Goal: Find specific page/section: Find specific page/section

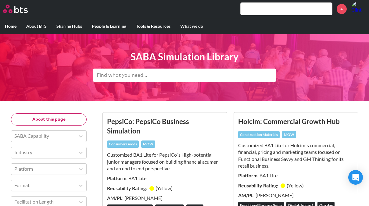
click at [255, 9] on input "text" at bounding box center [286, 9] width 91 height 12
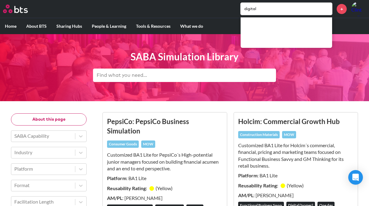
type input "digital"
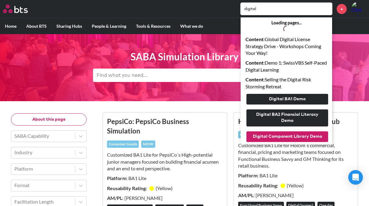
click at [292, 137] on button "Digital Component Library Demo" at bounding box center [287, 136] width 82 height 11
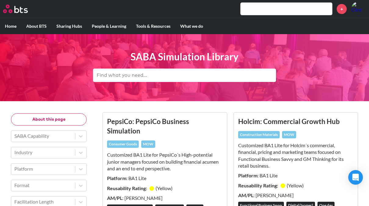
click at [272, 8] on input "text" at bounding box center [286, 9] width 91 height 12
click at [15, 24] on label "Home" at bounding box center [10, 26] width 21 height 16
click at [0, 0] on input "Home" at bounding box center [0, 0] width 0 height 0
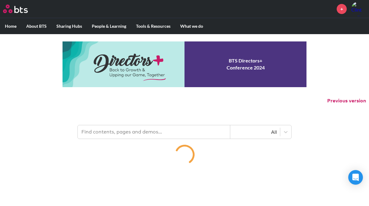
click at [147, 135] on input "text" at bounding box center [154, 131] width 152 height 13
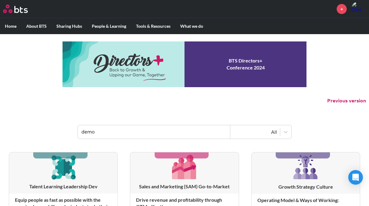
type input "demo"
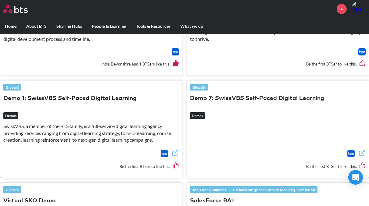
scroll to position [277, 0]
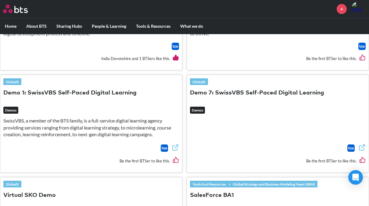
click at [10, 109] on em "Demos" at bounding box center [10, 110] width 15 height 7
click at [176, 147] on icon at bounding box center [175, 147] width 7 height 7
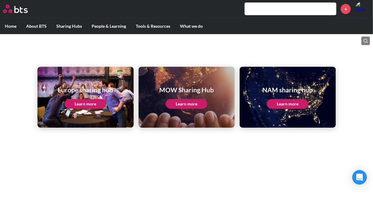
click at [190, 102] on link "Learn more" at bounding box center [187, 104] width 42 height 10
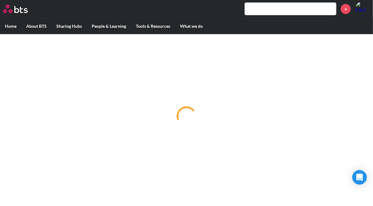
click at [211, 120] on div at bounding box center [186, 116] width 373 height 165
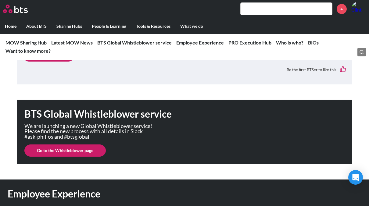
scroll to position [270, 0]
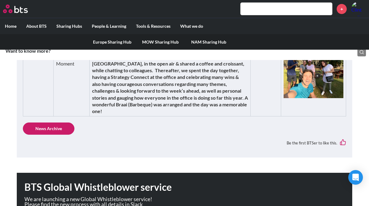
click at [72, 23] on label "Sharing Hubs" at bounding box center [69, 26] width 35 height 16
click at [0, 0] on input "Sharing Hubs" at bounding box center [0, 0] width 0 height 0
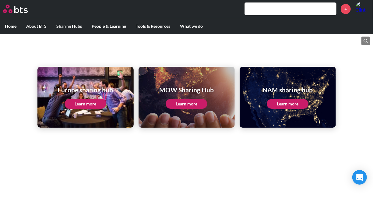
click at [271, 9] on input "text" at bounding box center [290, 9] width 91 height 12
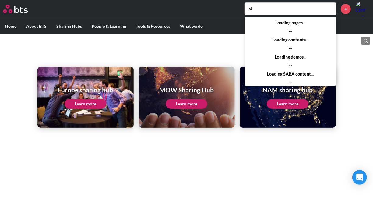
type input "o"
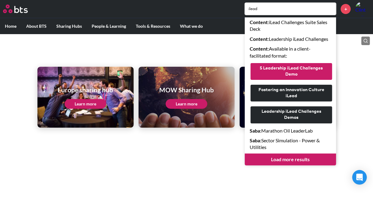
type input "ilead"
click at [289, 76] on button "5 Leadership iLead Challenges Demo" at bounding box center [292, 71] width 82 height 17
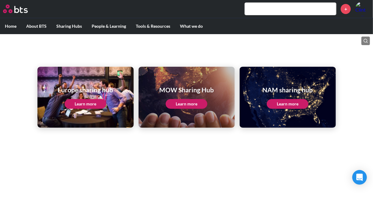
click at [286, 9] on input "text" at bounding box center [290, 9] width 91 height 12
paste input "[URL][DOMAIN_NAME]"
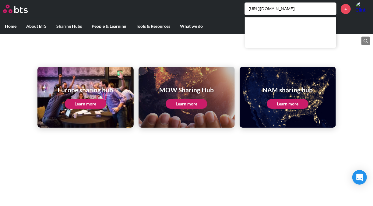
scroll to position [0, 5]
drag, startPoint x: 256, startPoint y: 7, endPoint x: 342, endPoint y: 3, distance: 85.4
click at [342, 3] on div "[URL][DOMAIN_NAME] +" at bounding box center [204, 9] width 331 height 15
type input "h"
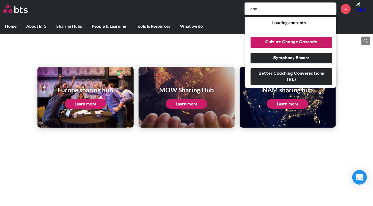
type input "ilead"
click at [305, 41] on button "Culture Change Cascade" at bounding box center [292, 42] width 82 height 11
